Goal: Task Accomplishment & Management: Manage account settings

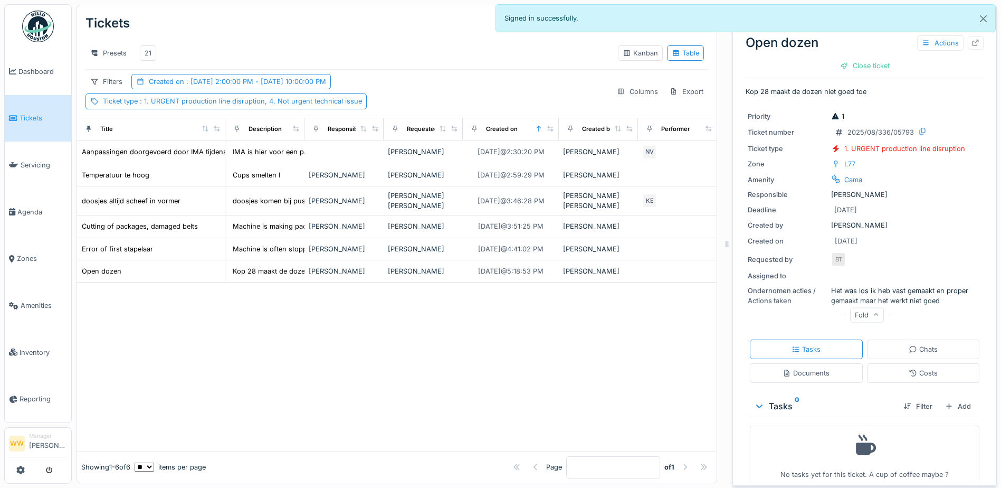
scroll to position [0, 31]
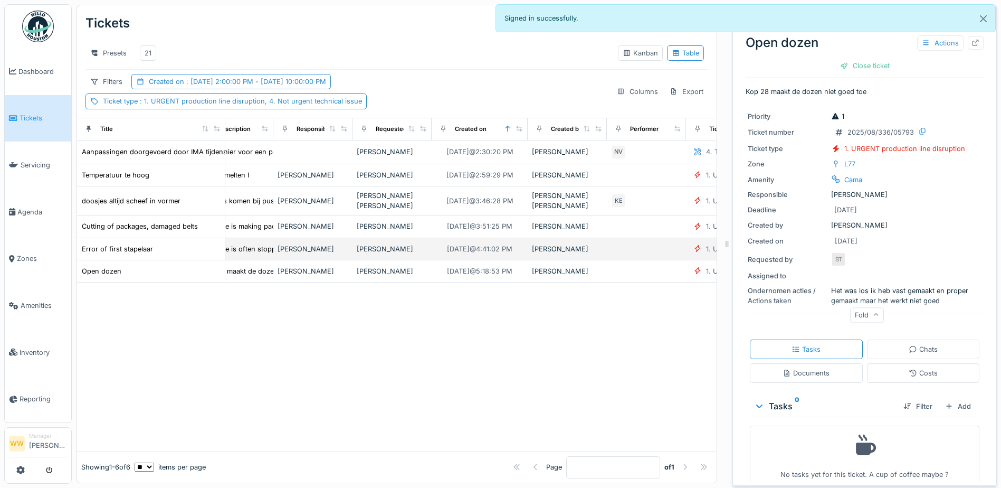
click at [311, 251] on div "[PERSON_NAME]" at bounding box center [313, 249] width 71 height 10
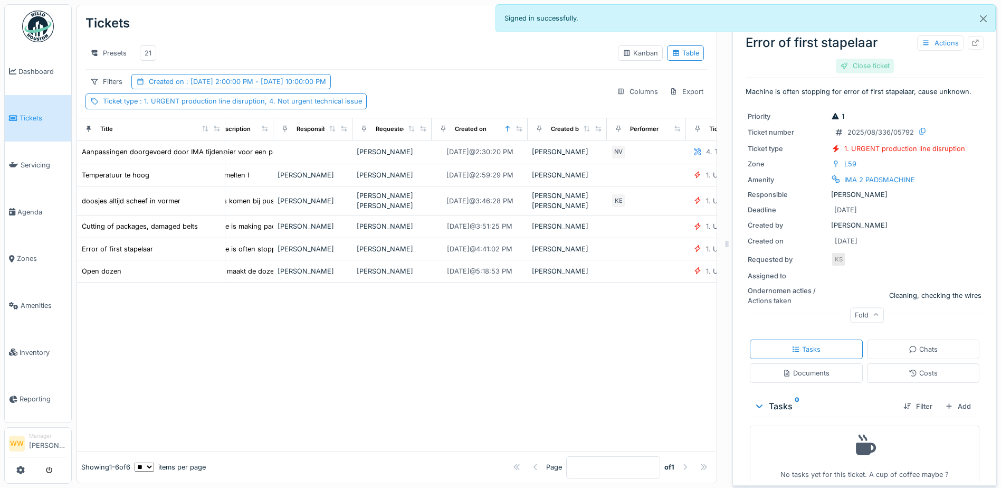
click at [862, 70] on div "Close ticket" at bounding box center [865, 66] width 58 height 14
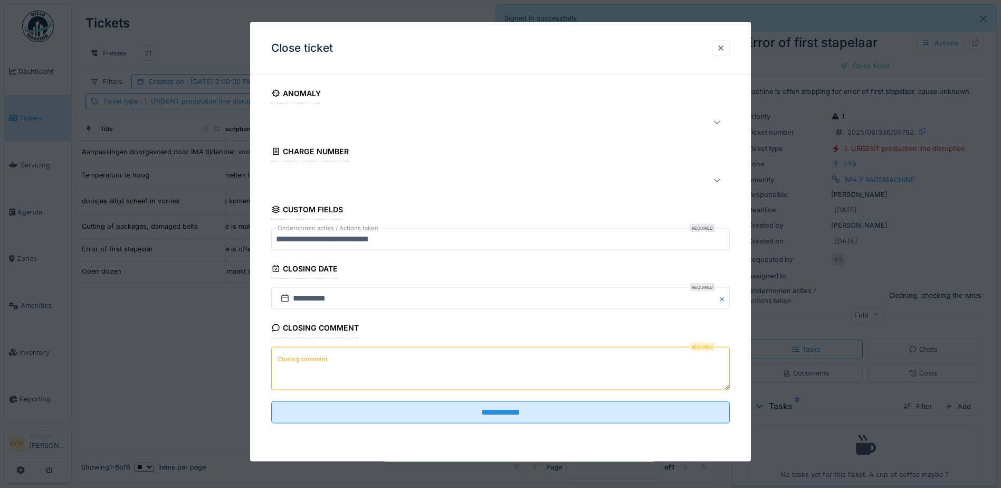
click at [310, 365] on label "Closing comment" at bounding box center [303, 358] width 54 height 13
click at [310, 365] on textarea "Closing comment" at bounding box center [500, 367] width 459 height 43
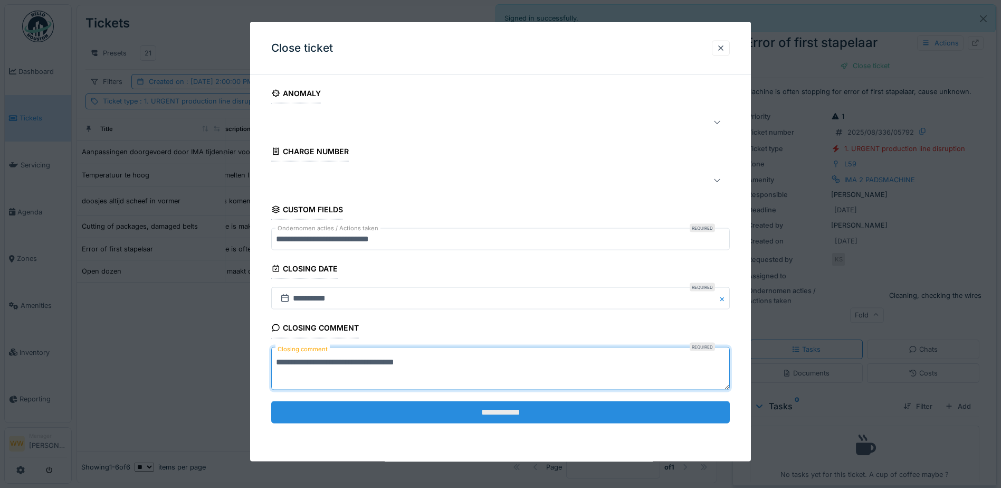
type textarea "**********"
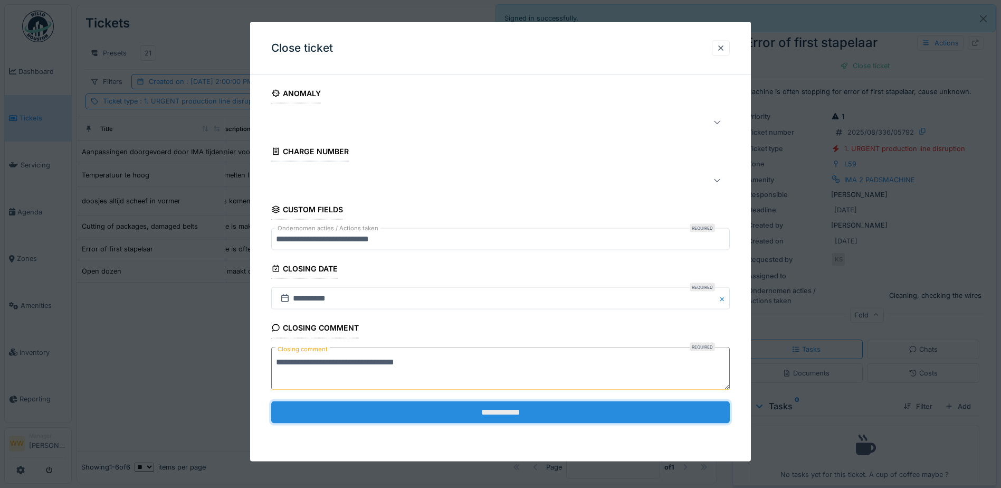
click at [409, 409] on input "**********" at bounding box center [500, 412] width 459 height 22
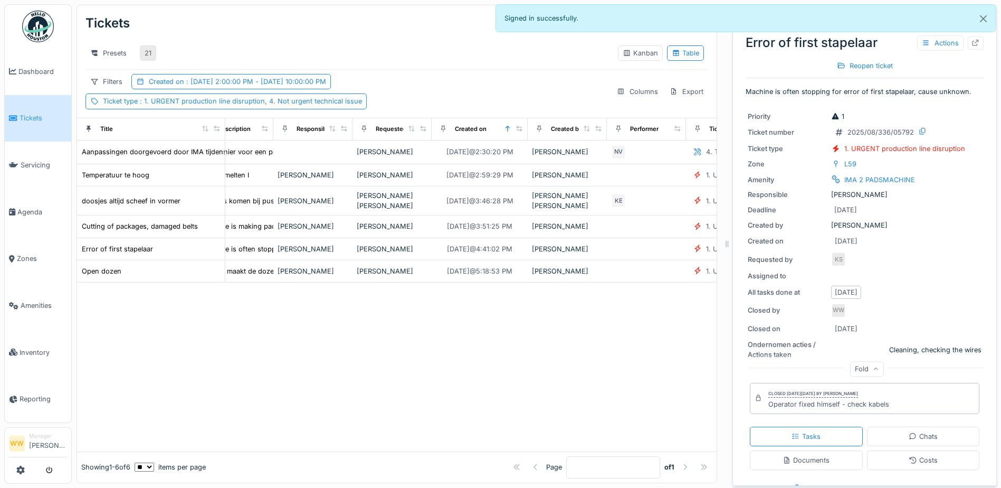
click at [151, 52] on div "21" at bounding box center [148, 52] width 16 height 15
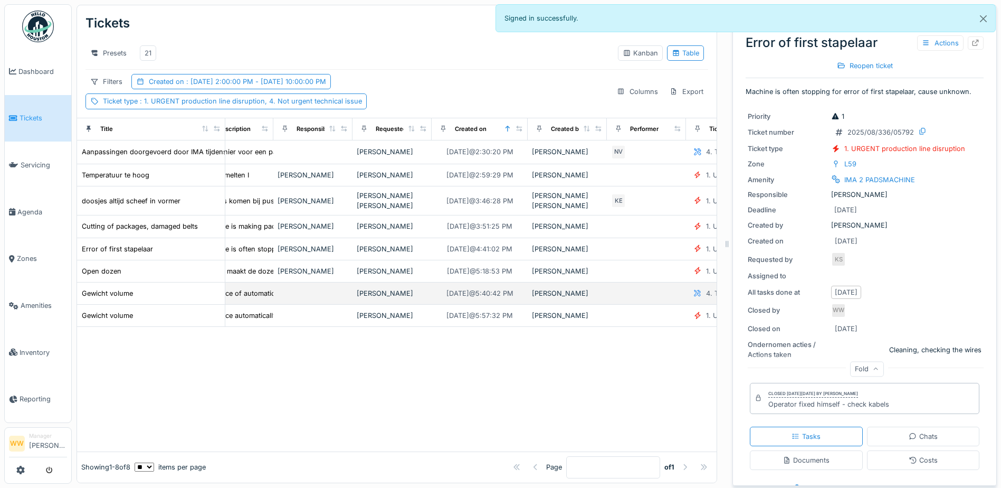
drag, startPoint x: 344, startPoint y: 292, endPoint x: 350, endPoint y: 292, distance: 5.8
click at [347, 292] on td at bounding box center [312, 293] width 79 height 22
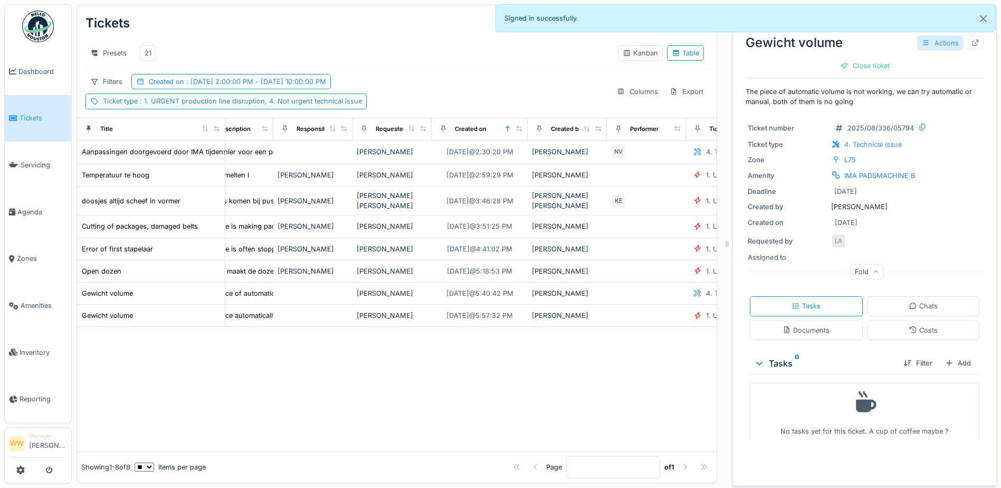
click at [934, 42] on div "Actions" at bounding box center [940, 42] width 46 height 15
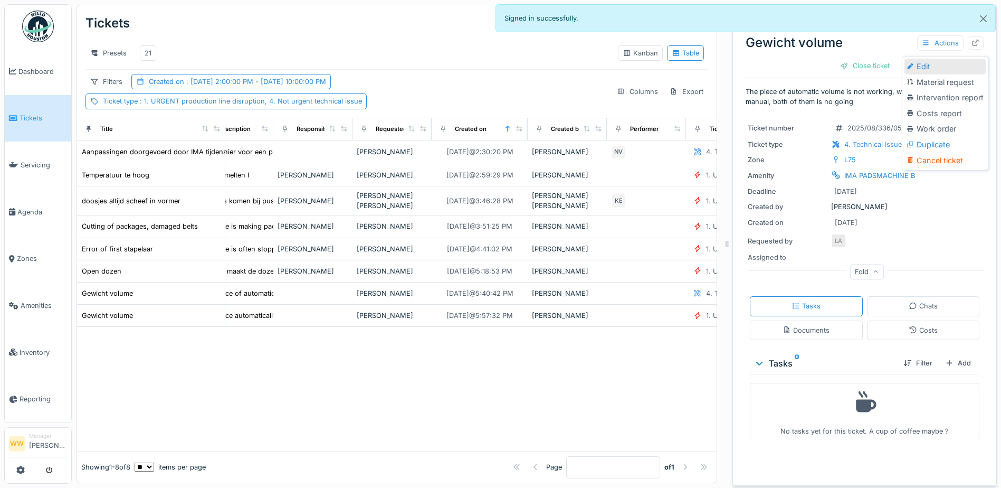
click at [931, 66] on div "Edit" at bounding box center [945, 67] width 81 height 16
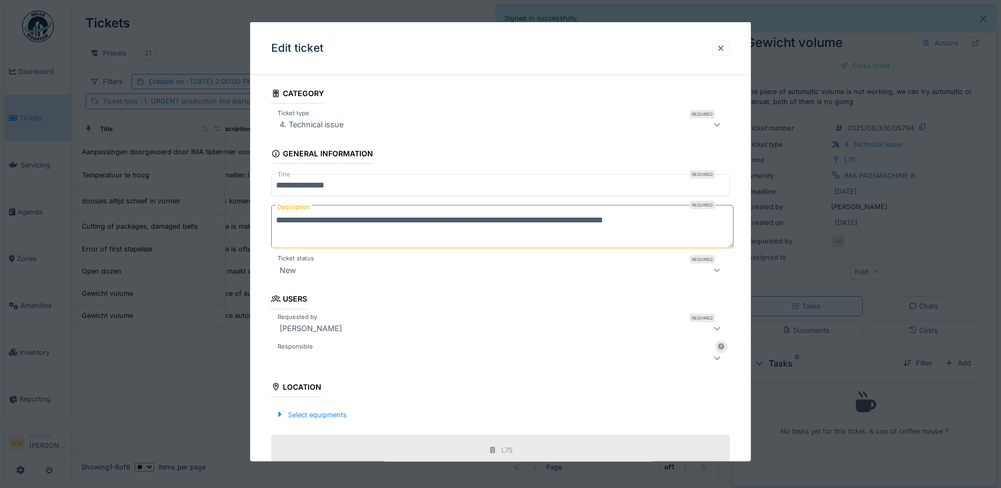
click at [370, 348] on div at bounding box center [500, 357] width 459 height 21
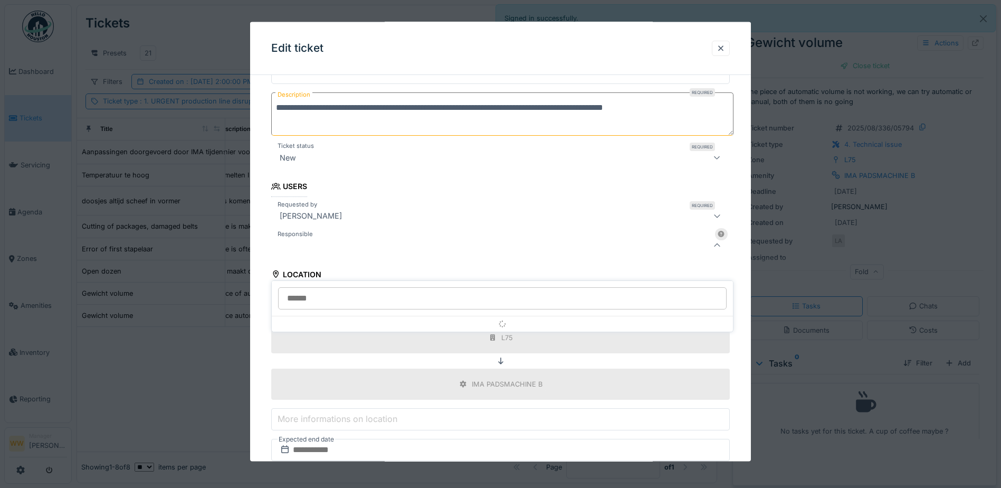
scroll to position [116, 0]
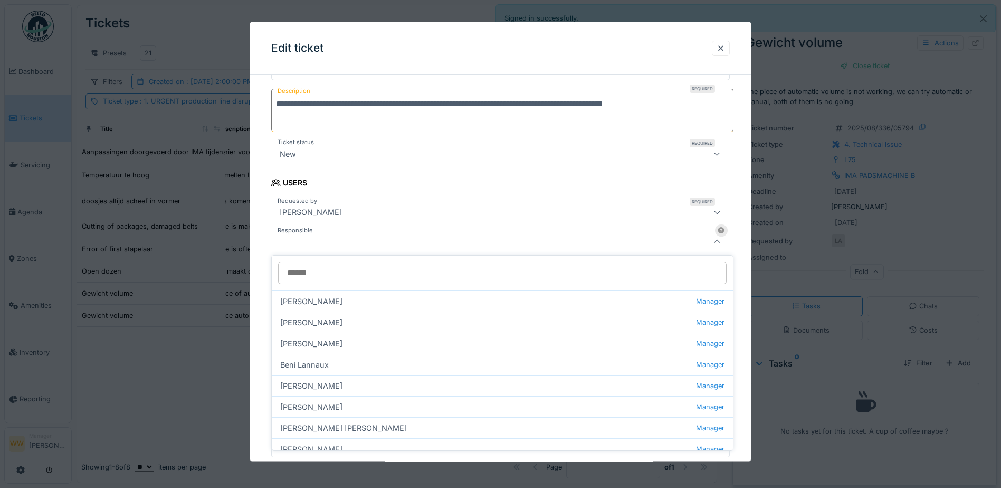
click at [324, 274] on input "Responsible" at bounding box center [502, 273] width 449 height 22
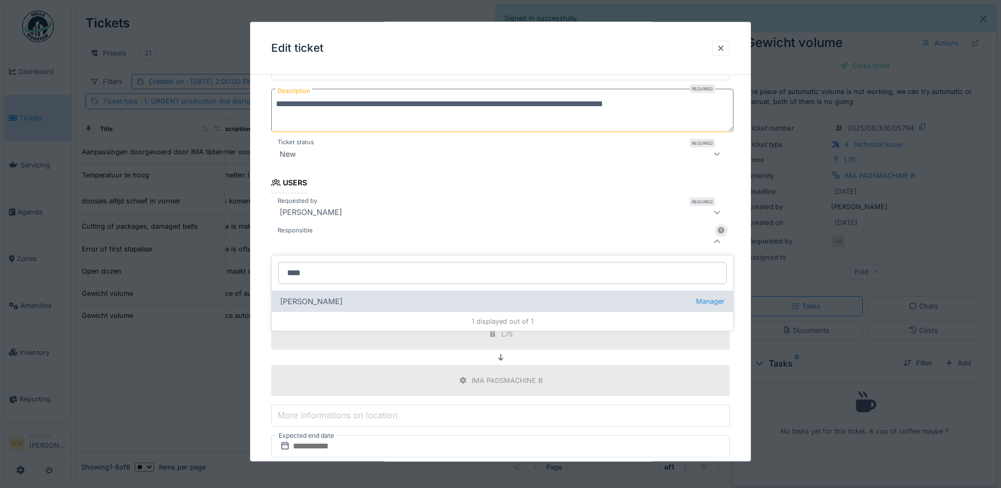
type input "****"
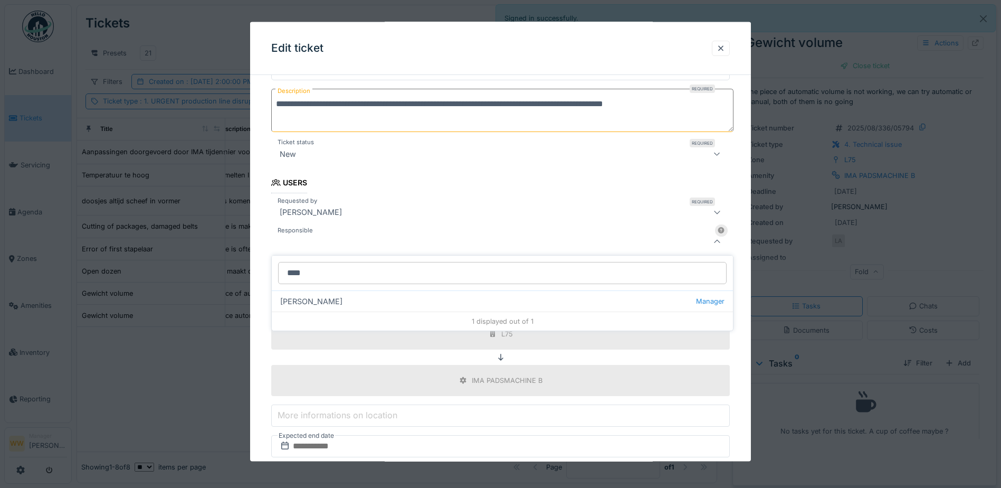
click at [323, 298] on div "[PERSON_NAME] wit Manager" at bounding box center [502, 300] width 461 height 21
type input "****"
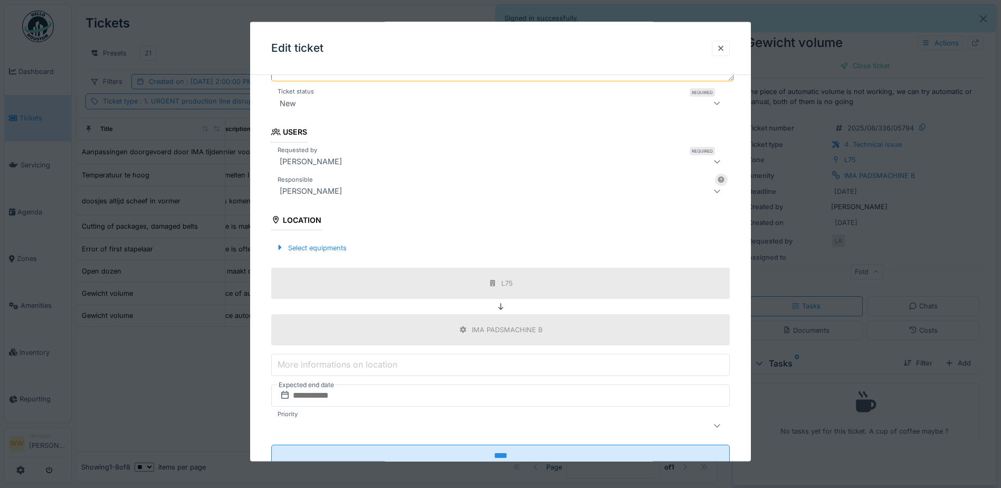
scroll to position [202, 0]
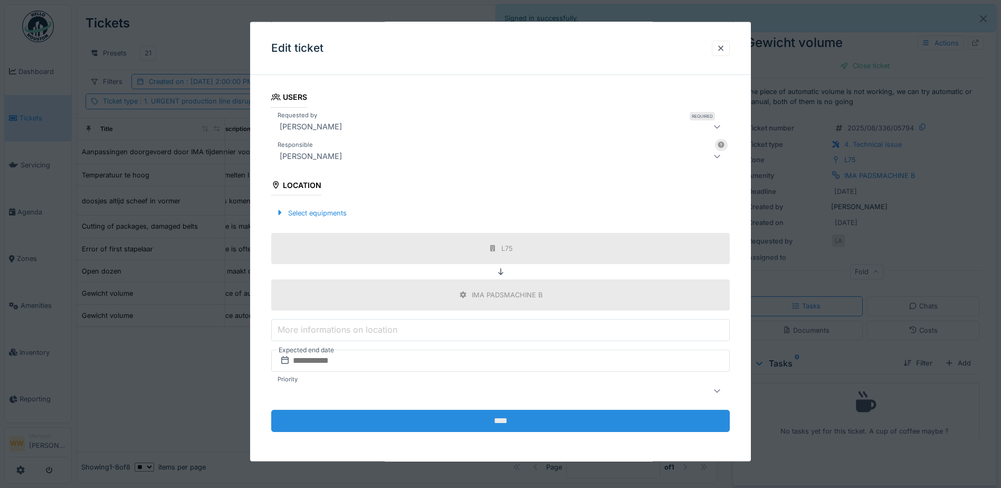
click at [468, 424] on input "****" at bounding box center [500, 421] width 459 height 22
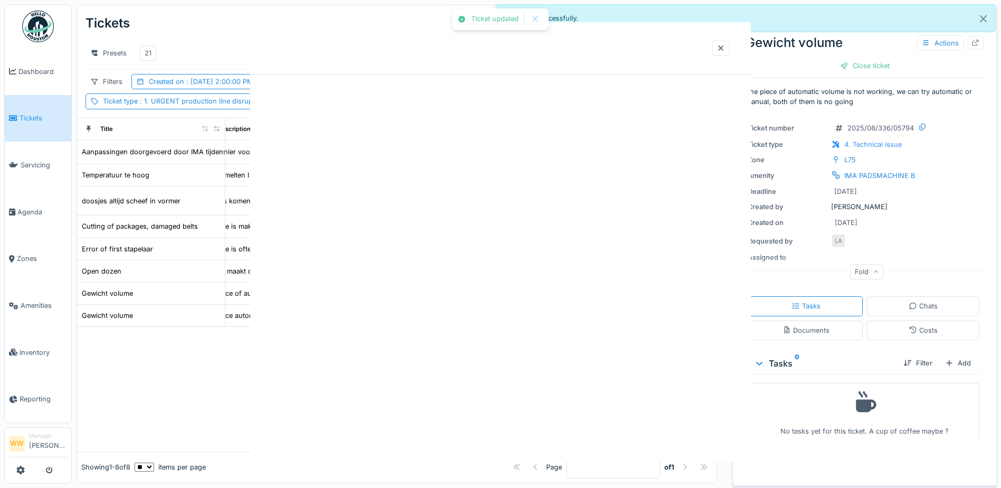
scroll to position [0, 0]
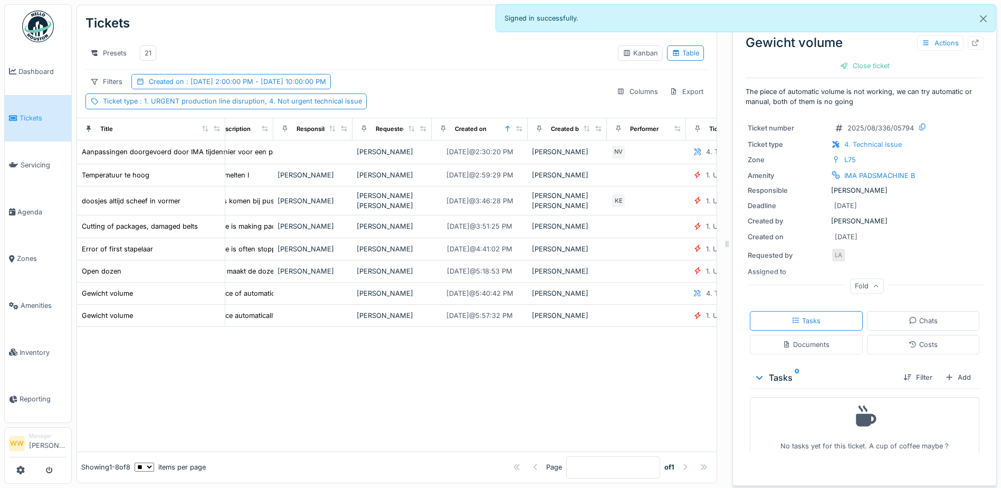
click at [423, 387] on div at bounding box center [397, 389] width 640 height 124
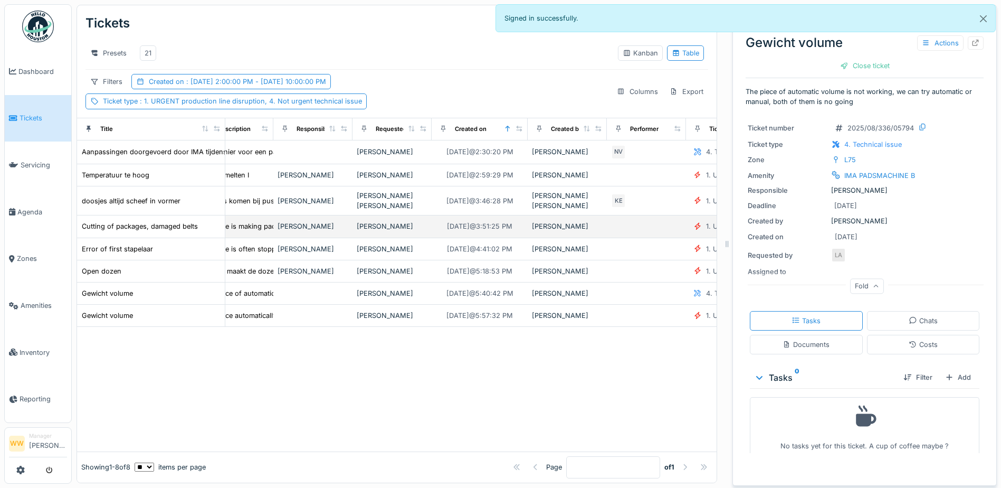
click at [385, 225] on div "[PERSON_NAME]" at bounding box center [392, 226] width 71 height 10
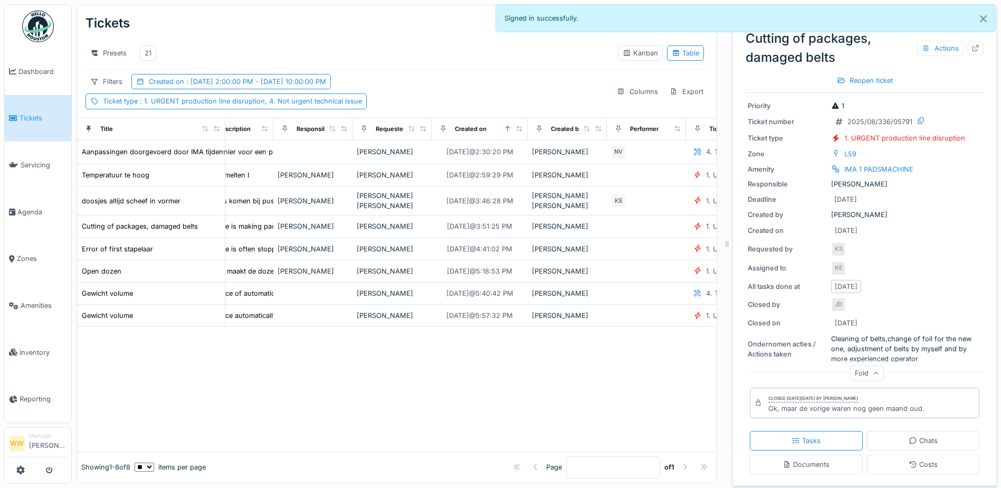
scroll to position [106, 0]
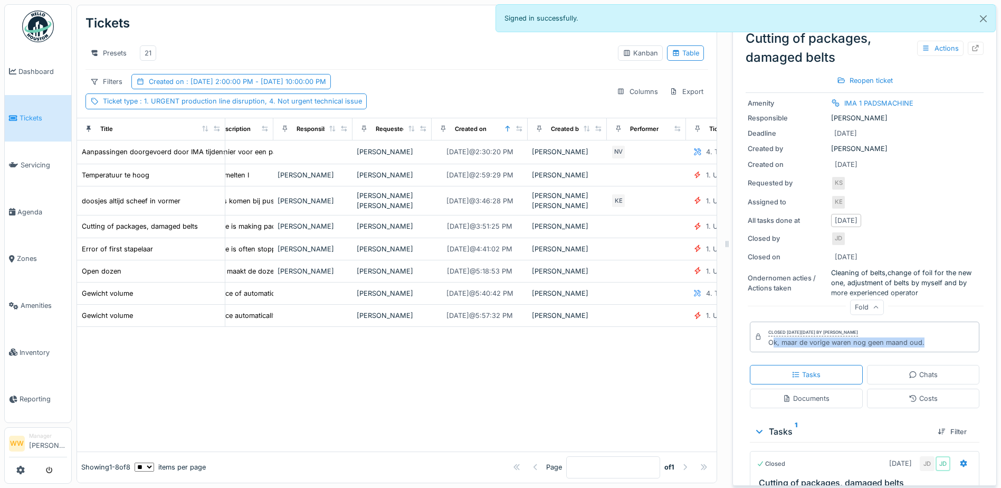
drag, startPoint x: 915, startPoint y: 342, endPoint x: 766, endPoint y: 343, distance: 148.9
click at [766, 343] on div "Closed [DATE][DATE] by [PERSON_NAME], maar de vorige waren nog geen maand oud." at bounding box center [865, 336] width 230 height 31
drag, startPoint x: 766, startPoint y: 343, endPoint x: 917, endPoint y: 343, distance: 151.0
click at [908, 348] on div "Closed [DATE][DATE] by [PERSON_NAME], maar de vorige waren nog geen maand oud." at bounding box center [865, 336] width 230 height 31
drag, startPoint x: 898, startPoint y: 342, endPoint x: 752, endPoint y: 348, distance: 146.9
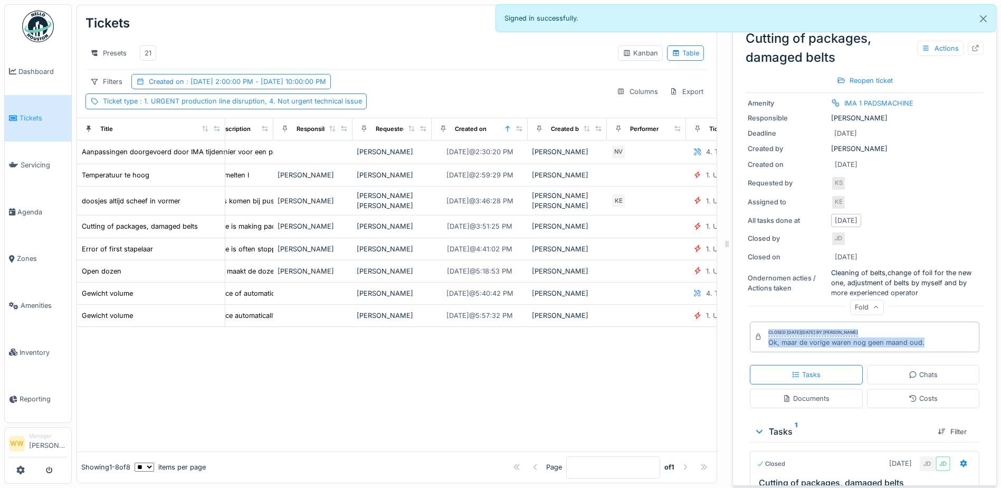
click at [752, 348] on div "Closed [DATE][DATE] by [PERSON_NAME], maar de vorige waren nog geen maand oud." at bounding box center [865, 336] width 230 height 31
click at [893, 337] on div "Closed [DATE][DATE] by [PERSON_NAME], maar de vorige waren nog geen maand oud." at bounding box center [847, 336] width 156 height 21
click at [918, 347] on div "Closed [DATE][DATE] by [PERSON_NAME], maar de vorige waren nog geen maand oud." at bounding box center [865, 336] width 230 height 31
drag, startPoint x: 827, startPoint y: 352, endPoint x: 798, endPoint y: 349, distance: 29.7
click at [826, 353] on div "Ticket Closed Urgent Cutting of packages, damaged belts Actions Reopen ticket M…" at bounding box center [865, 248] width 238 height 697
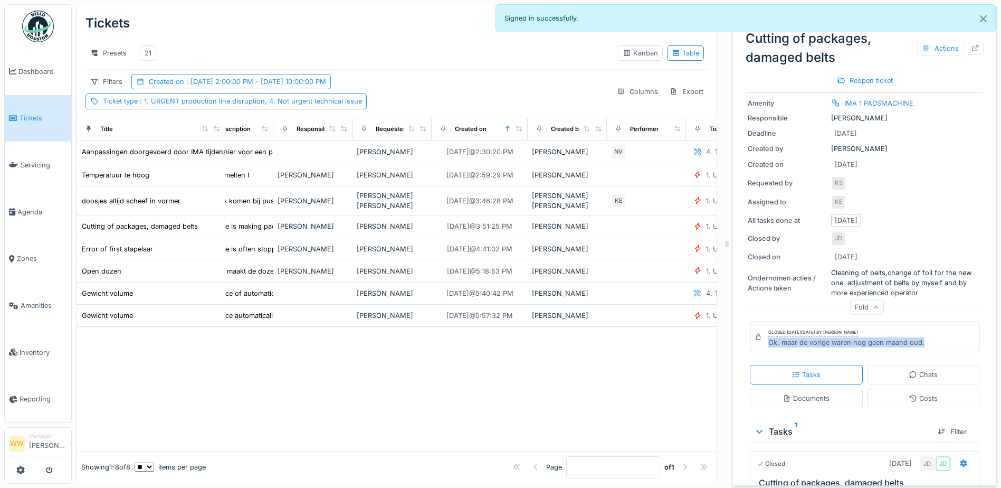
drag, startPoint x: 762, startPoint y: 344, endPoint x: 915, endPoint y: 344, distance: 153.1
click at [915, 344] on div "Closed [DATE][DATE] by [PERSON_NAME], maar de vorige waren nog geen maand oud." at bounding box center [865, 336] width 230 height 31
copy div "Ok, maar de vorige waren nog geen maand oud."
click at [700, 396] on div at bounding box center [397, 389] width 640 height 124
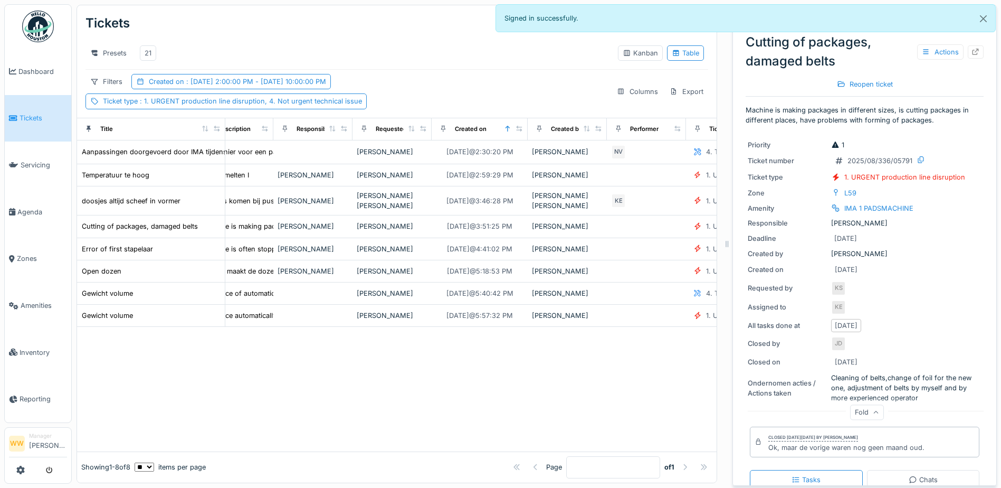
scroll to position [0, 0]
drag, startPoint x: 738, startPoint y: 59, endPoint x: 829, endPoint y: 65, distance: 90.5
click at [829, 65] on div "Cutting of packages, damaged belts Actions" at bounding box center [865, 52] width 238 height 38
copy div "damaged belts"
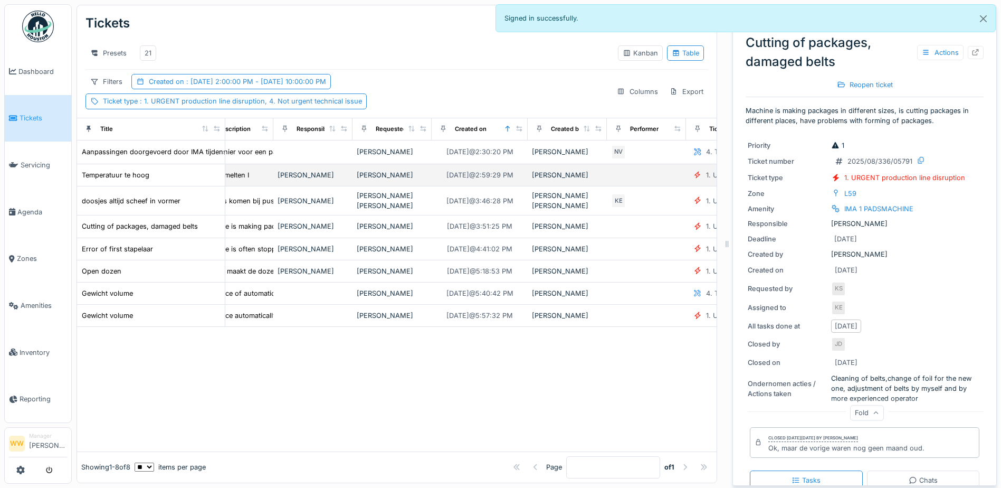
click at [386, 180] on div "[PERSON_NAME]" at bounding box center [392, 175] width 71 height 10
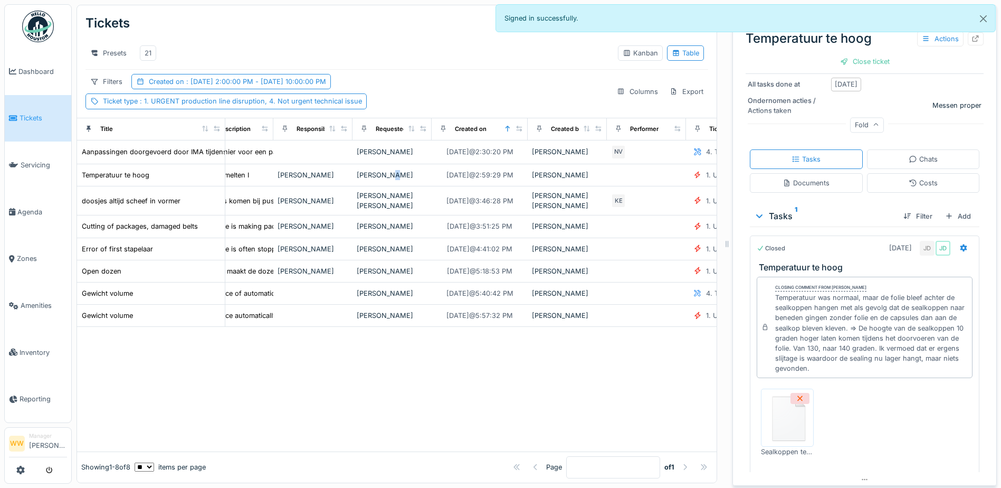
scroll to position [247, 0]
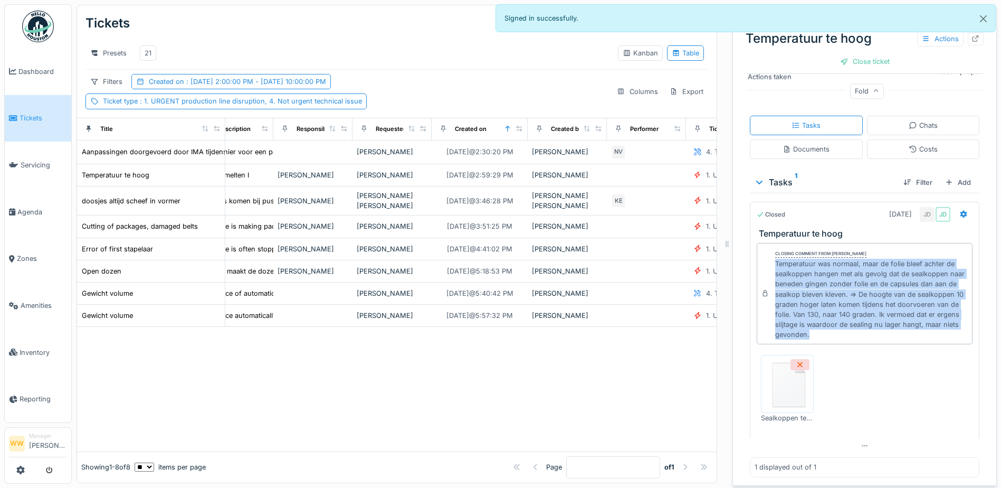
drag, startPoint x: 768, startPoint y: 261, endPoint x: 890, endPoint y: 339, distance: 144.8
click at [890, 339] on div "Temperatuur was normaal, maar de folie bleef achter de sealkoppen hangen met al…" at bounding box center [871, 299] width 193 height 81
copy div "Temperatuur was normaal, maar de folie bleef achter de sealkoppen hangen met al…"
click at [147, 50] on div "21" at bounding box center [148, 53] width 7 height 10
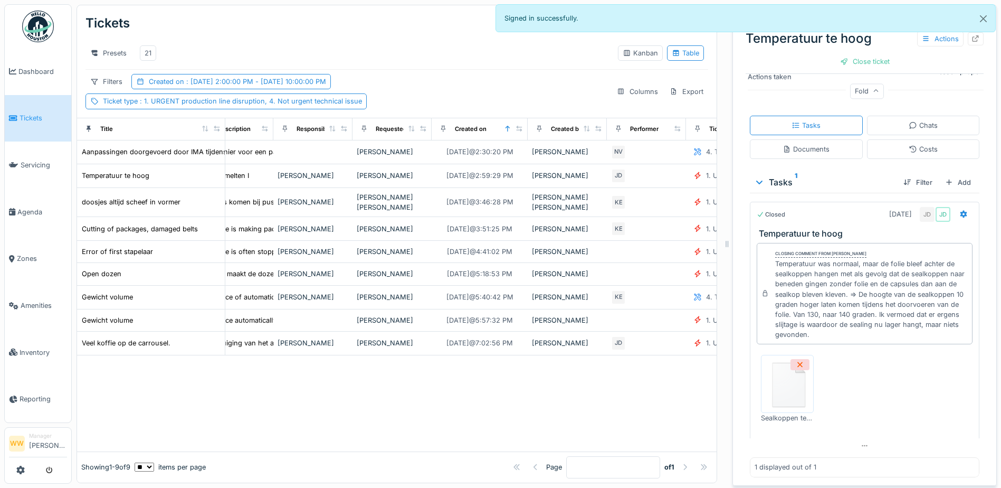
click at [385, 375] on div at bounding box center [397, 403] width 640 height 96
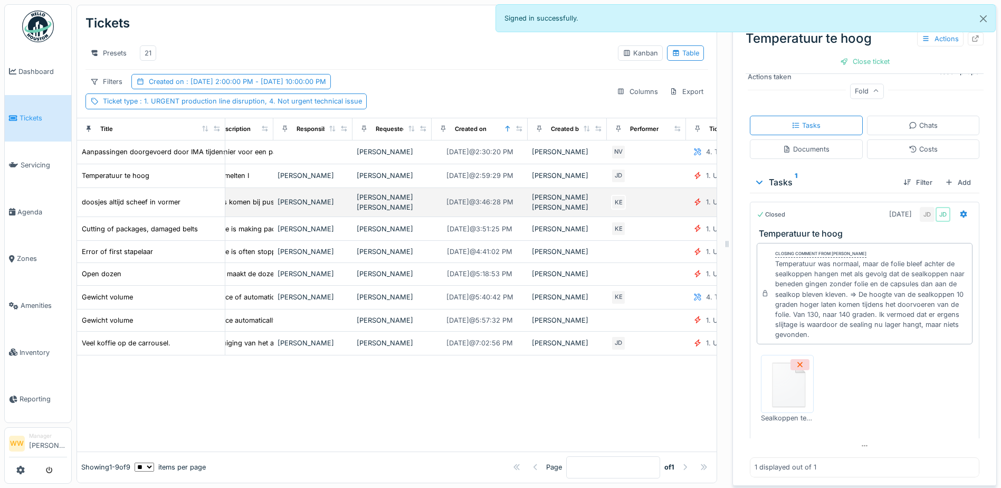
click at [391, 203] on div "[PERSON_NAME] [PERSON_NAME]" at bounding box center [392, 202] width 71 height 20
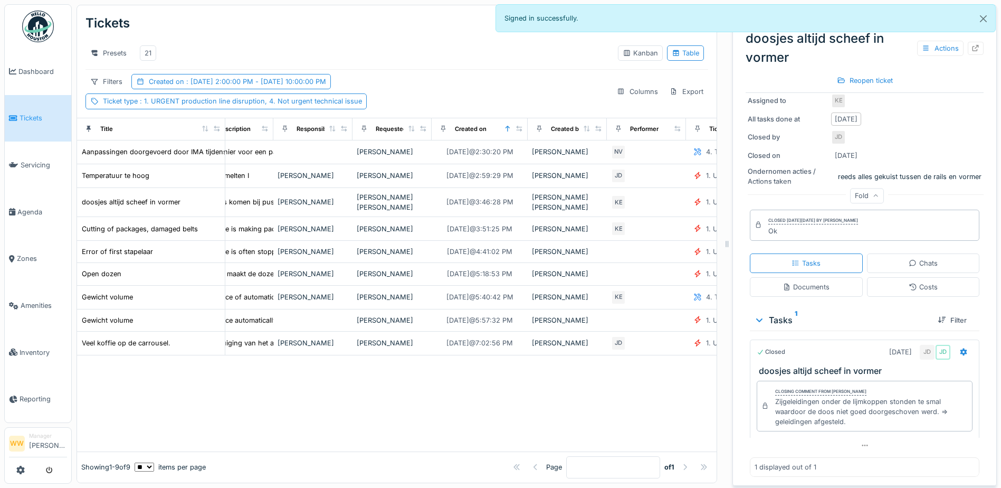
scroll to position [8, 0]
drag, startPoint x: 769, startPoint y: 392, endPoint x: 844, endPoint y: 416, distance: 79.3
click at [844, 416] on div "Zijgeleidingen onder de lijmkoppen stonden te smal waardoor de doos niet goed d…" at bounding box center [871, 411] width 193 height 31
copy div "Zijgeleidingen onder de lijmkoppen stonden te smal waardoor de doos niet goed d…"
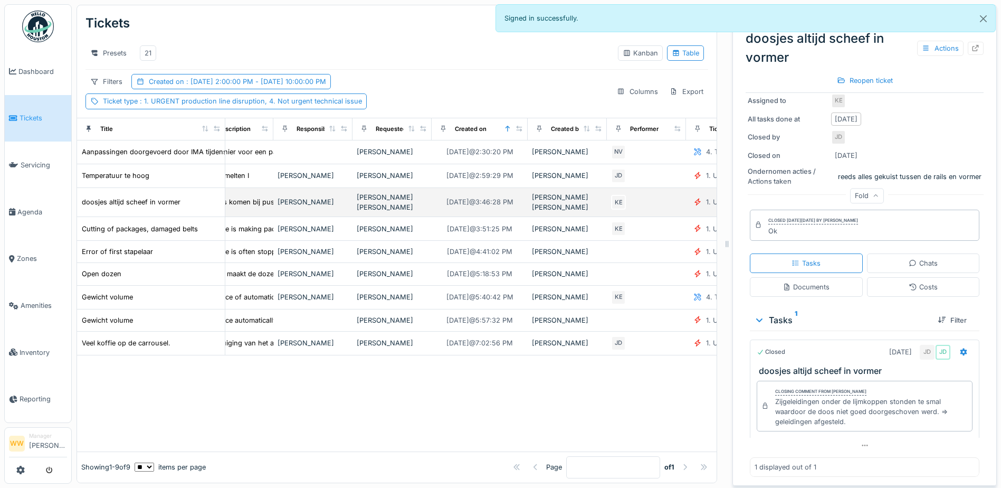
drag, startPoint x: 81, startPoint y: 194, endPoint x: 187, endPoint y: 200, distance: 106.3
click at [185, 201] on td "doosjes altijd scheef in vormer" at bounding box center [151, 202] width 148 height 29
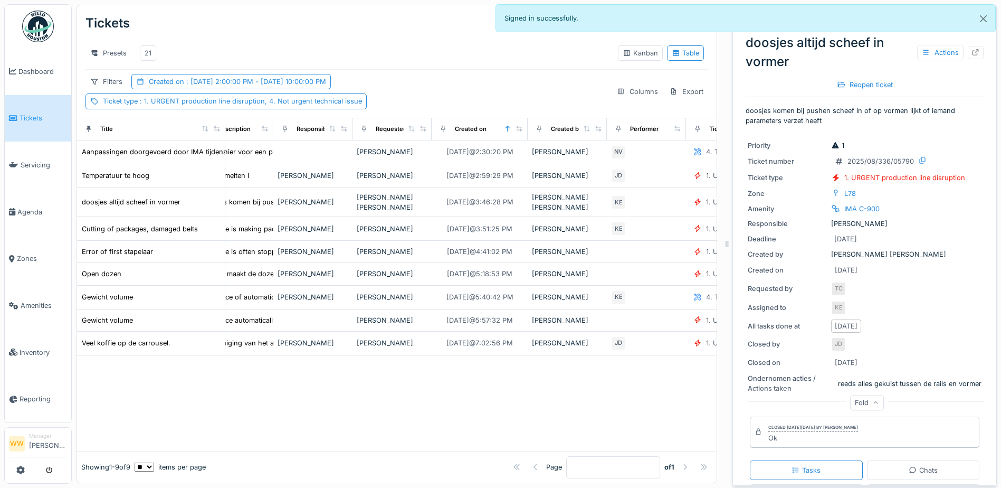
scroll to position [0, 0]
drag, startPoint x: 740, startPoint y: 39, endPoint x: 768, endPoint y: 63, distance: 37.8
click at [768, 63] on div "doosjes altijd [PERSON_NAME] in vormer Actions" at bounding box center [865, 52] width 238 height 38
drag, startPoint x: 793, startPoint y: 60, endPoint x: 741, endPoint y: 38, distance: 56.6
click at [746, 38] on div "doosjes altijd [PERSON_NAME] in vormer Actions" at bounding box center [865, 52] width 238 height 38
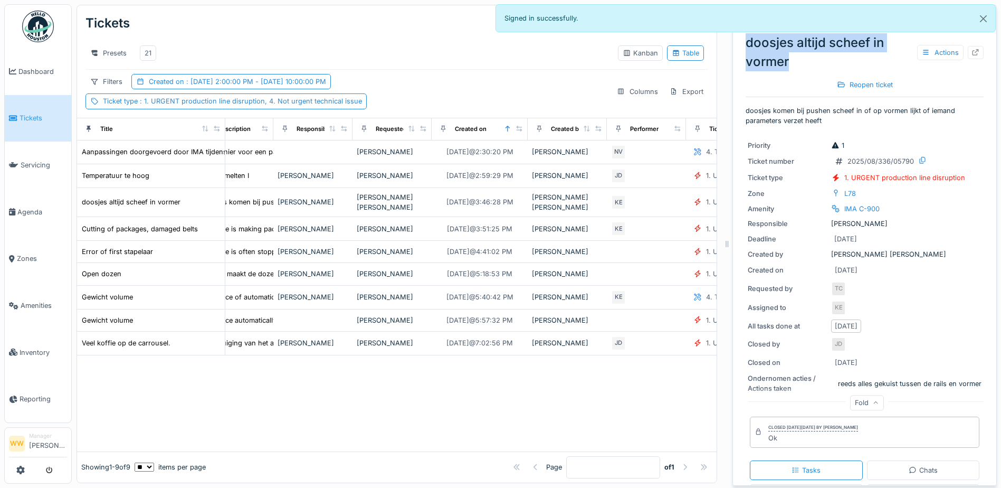
drag, startPoint x: 813, startPoint y: 67, endPoint x: 783, endPoint y: 59, distance: 31.6
click at [813, 66] on div "doosjes altijd [PERSON_NAME] in vormer Actions" at bounding box center [865, 52] width 238 height 38
copy div "doosjes altijd scheef in vormer"
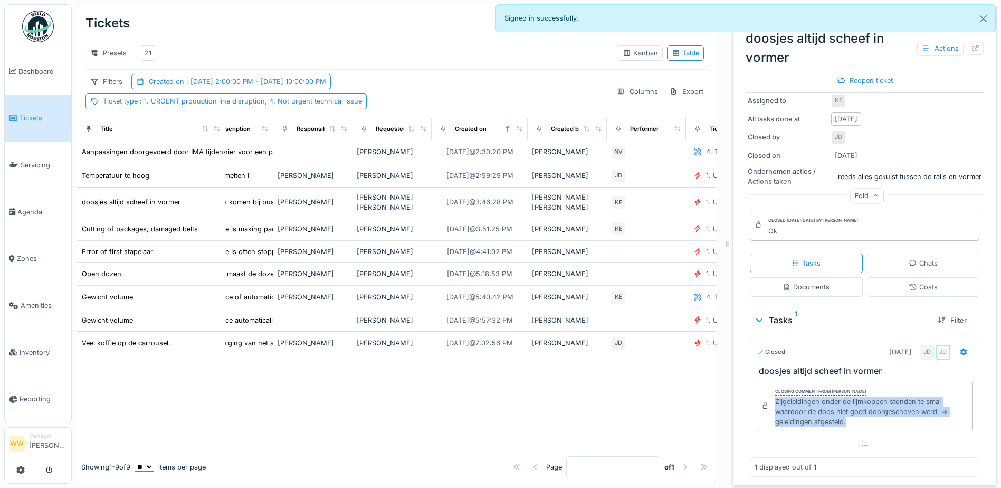
drag, startPoint x: 768, startPoint y: 399, endPoint x: 846, endPoint y: 420, distance: 80.9
click at [846, 420] on div "Zijgeleidingen onder de lijmkoppen stonden te smal waardoor de doos niet goed d…" at bounding box center [871, 411] width 193 height 31
copy div "Zijgeleidingen onder de lijmkoppen stonden te smal waardoor de doos niet goed d…"
